Goal: Task Accomplishment & Management: Manage account settings

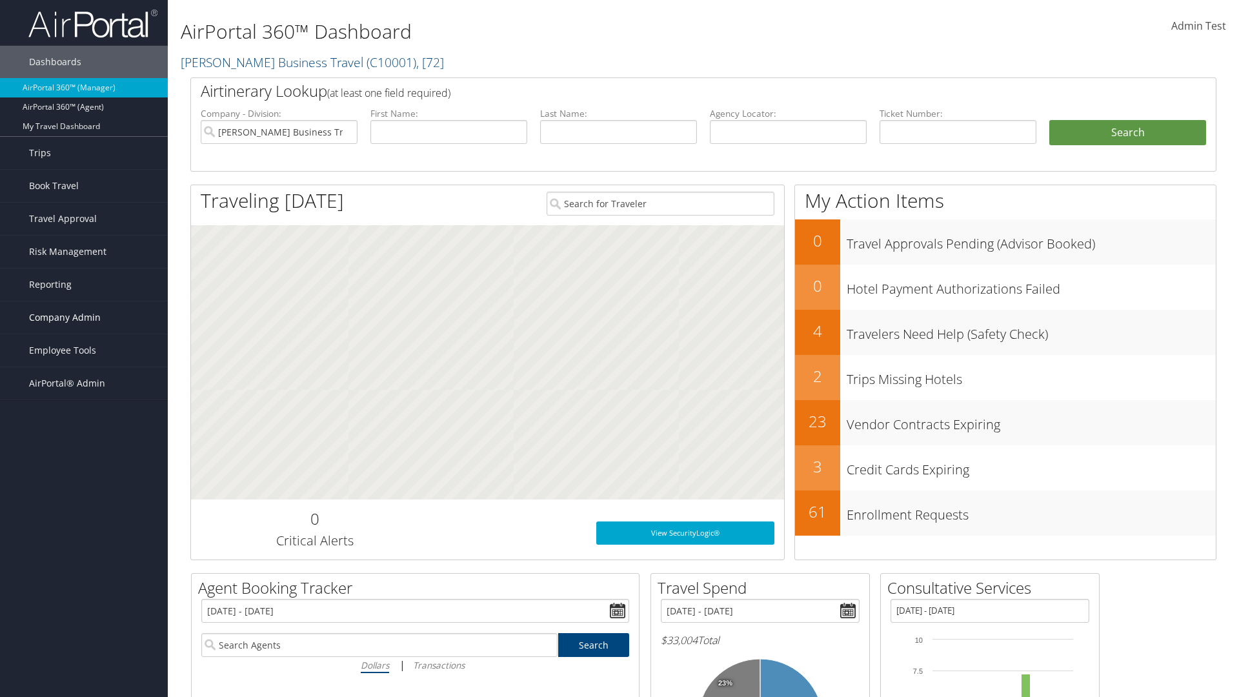
click at [84, 317] on span "Company Admin" at bounding box center [65, 317] width 72 height 32
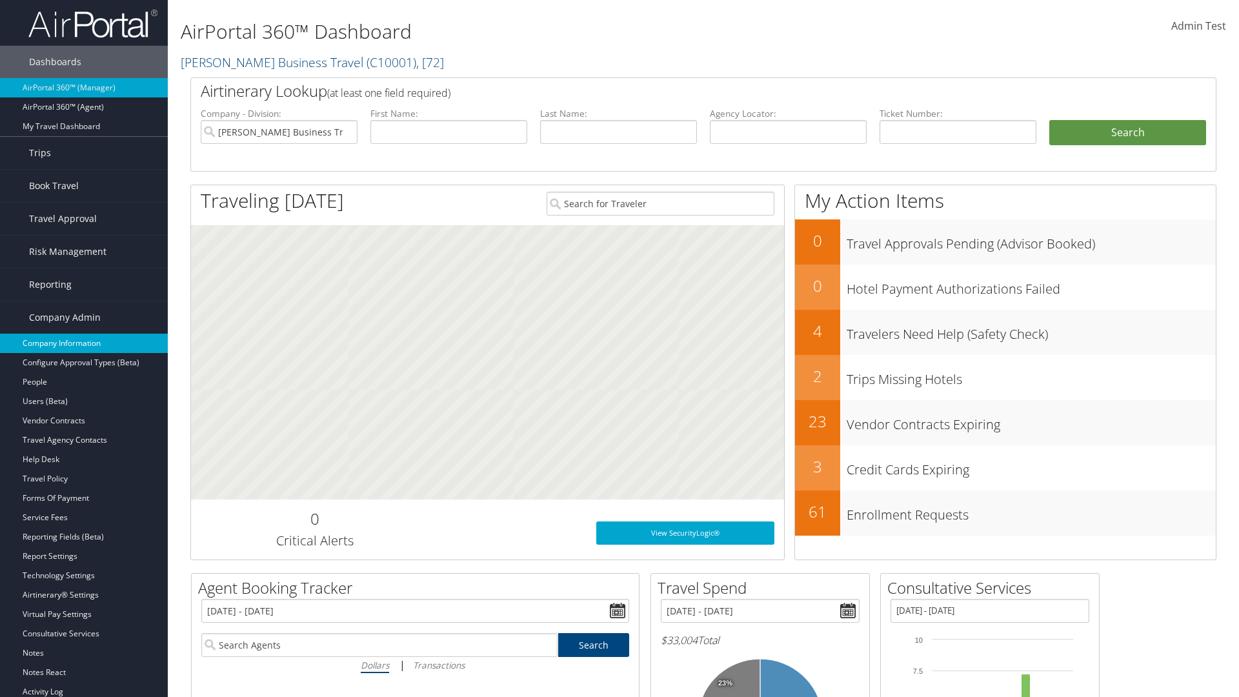
click at [84, 343] on link "Company Information" at bounding box center [84, 343] width 168 height 19
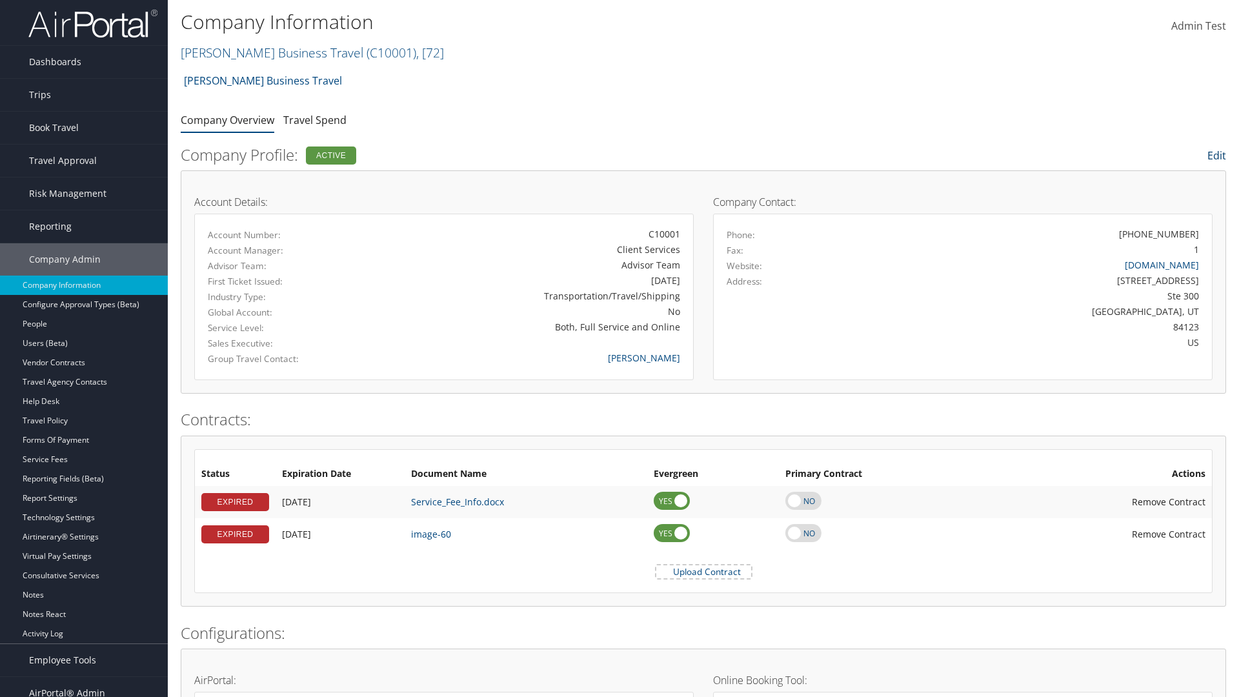
click at [1215, 155] on link "Edit" at bounding box center [1216, 155] width 19 height 14
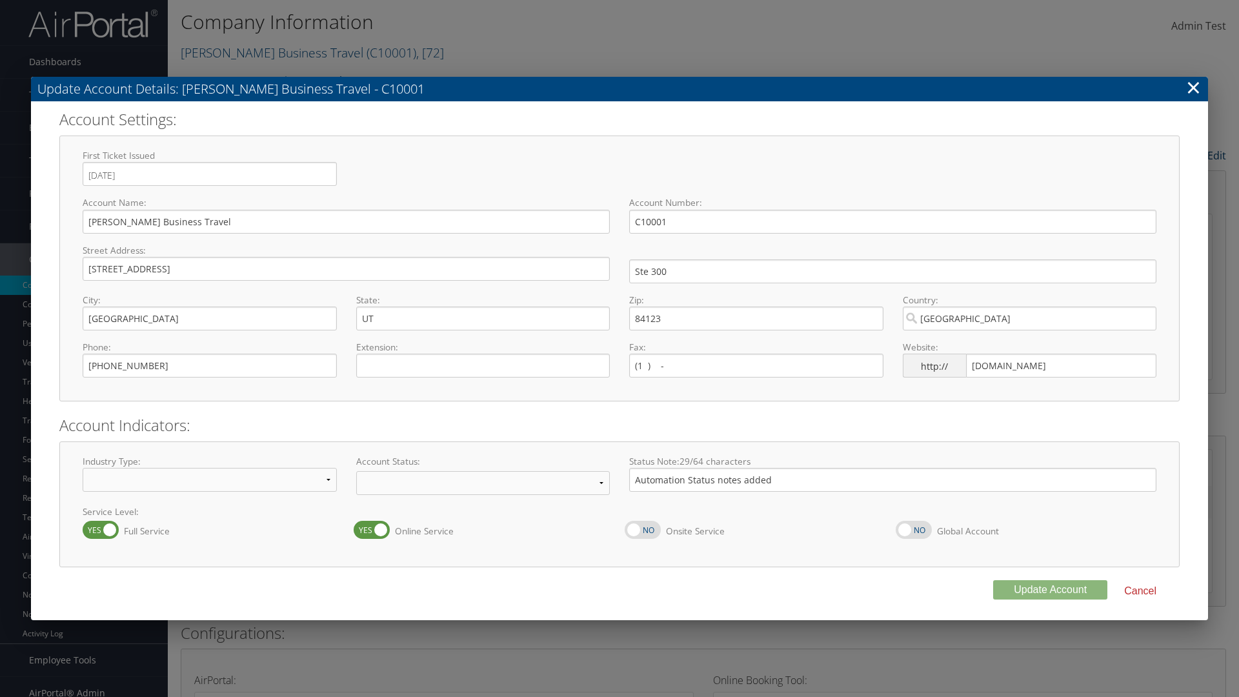
select select "32"
select select "8"
